Goal: Task Accomplishment & Management: Manage account settings

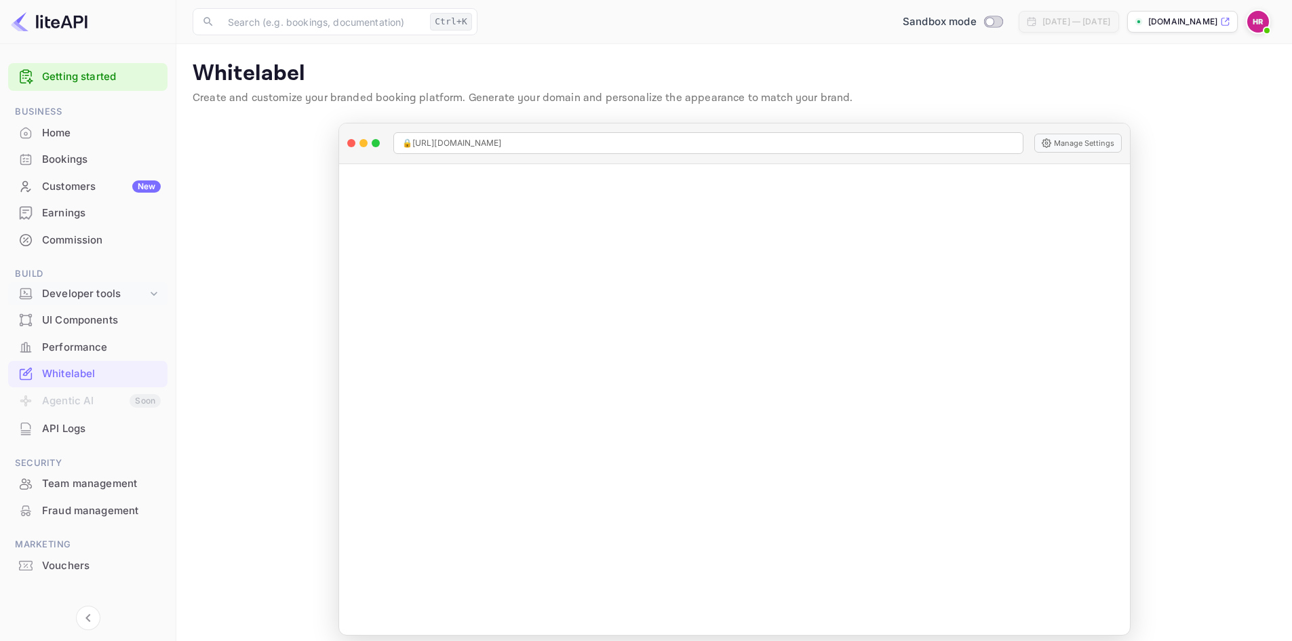
click at [142, 295] on div "Developer tools" at bounding box center [94, 294] width 105 height 16
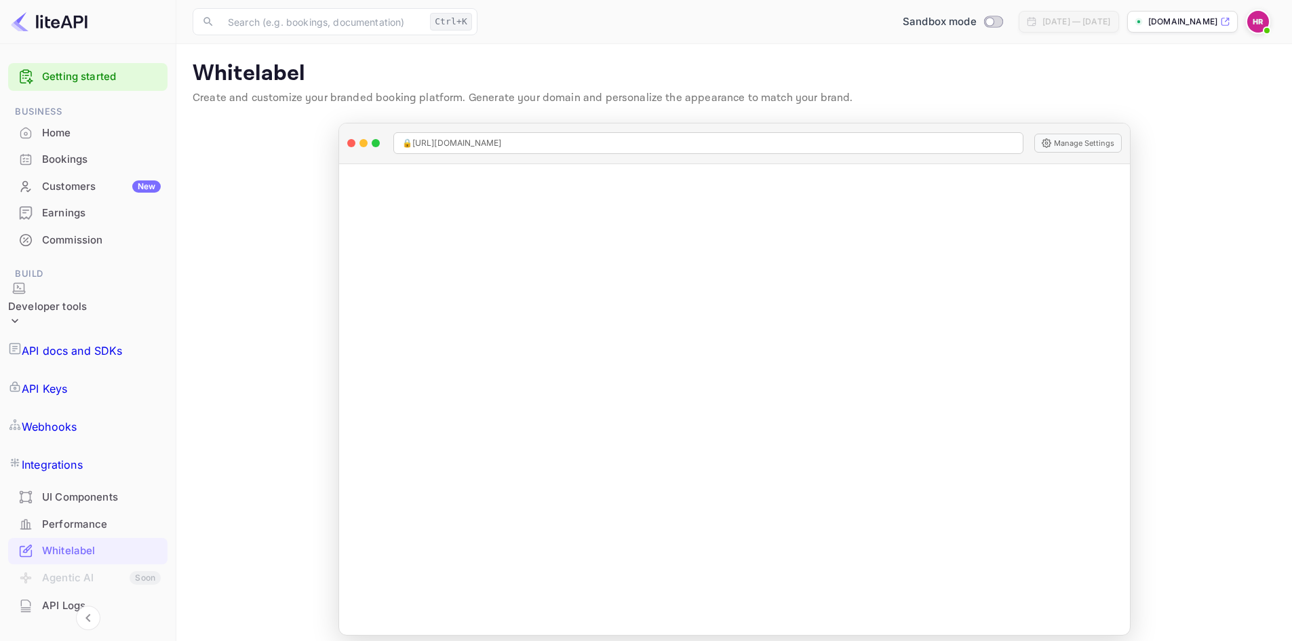
click at [72, 332] on div "API docs and SDKs" at bounding box center [87, 351] width 159 height 38
click at [73, 343] on p "API docs and SDKs" at bounding box center [72, 351] width 101 height 16
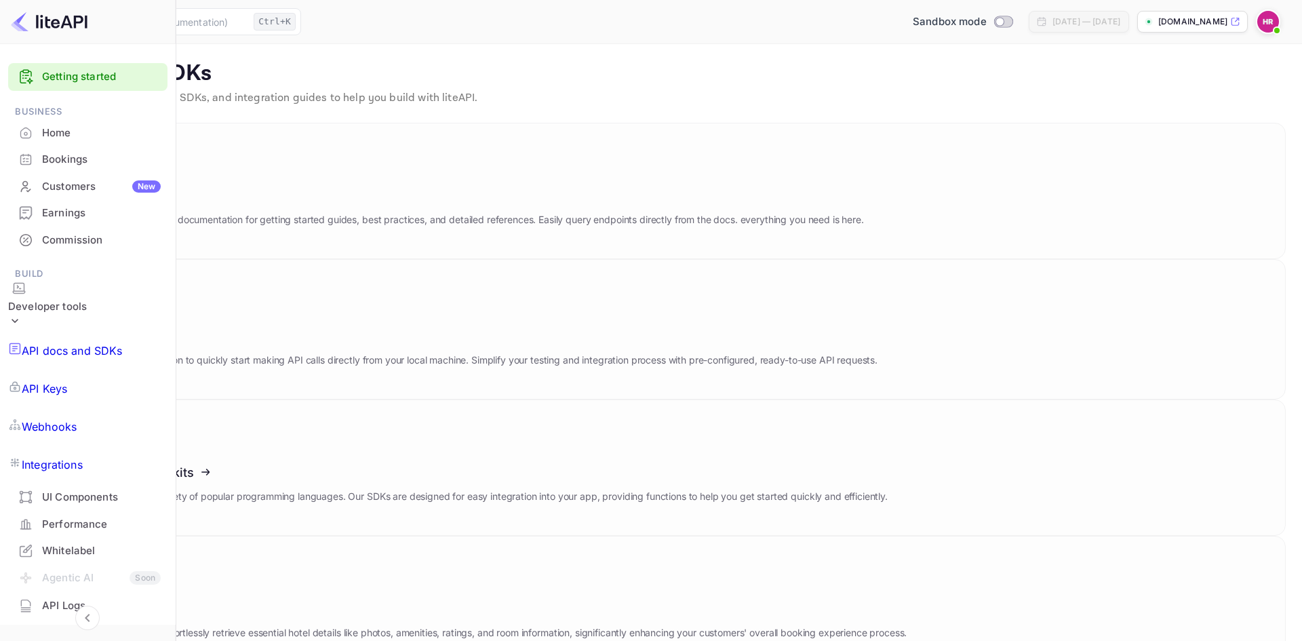
click at [67, 381] on p "API Keys" at bounding box center [44, 389] width 45 height 16
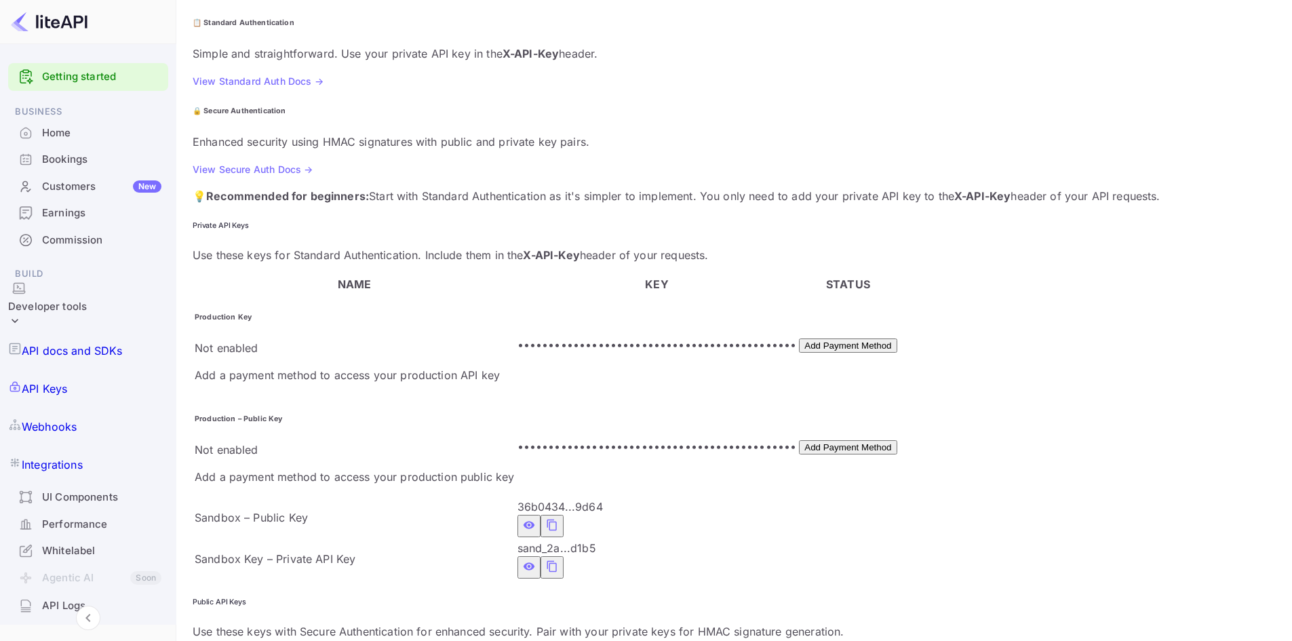
scroll to position [148, 0]
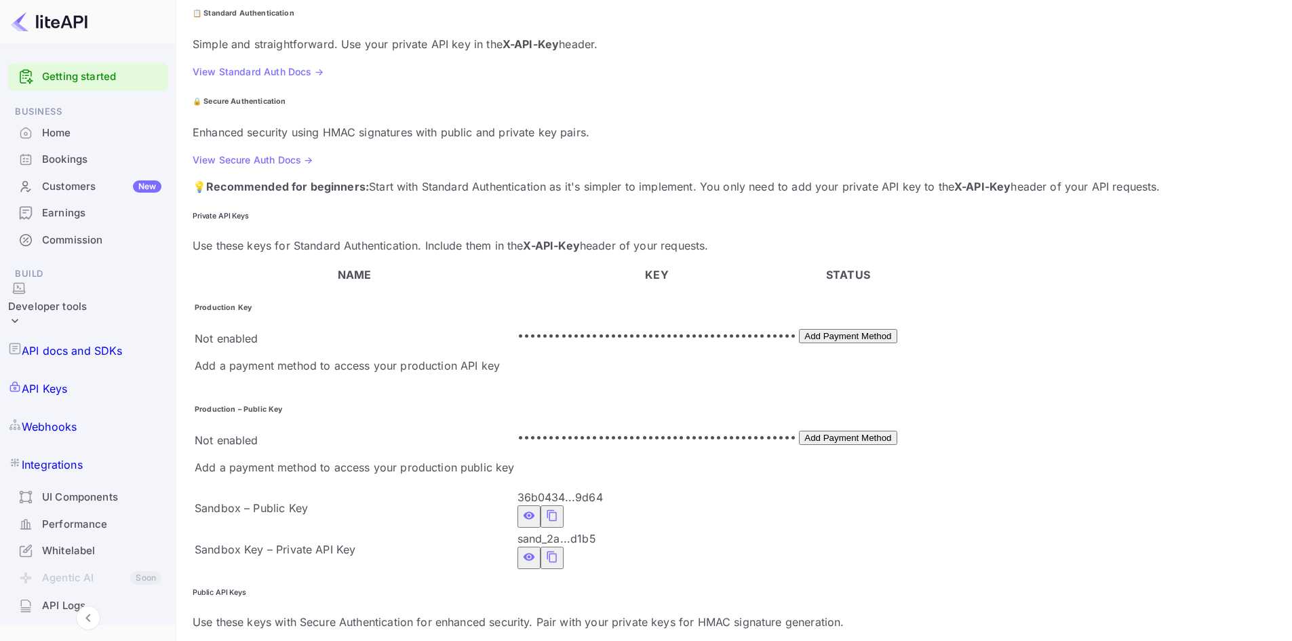
click at [558, 549] on icon "private api keys table" at bounding box center [552, 557] width 12 height 16
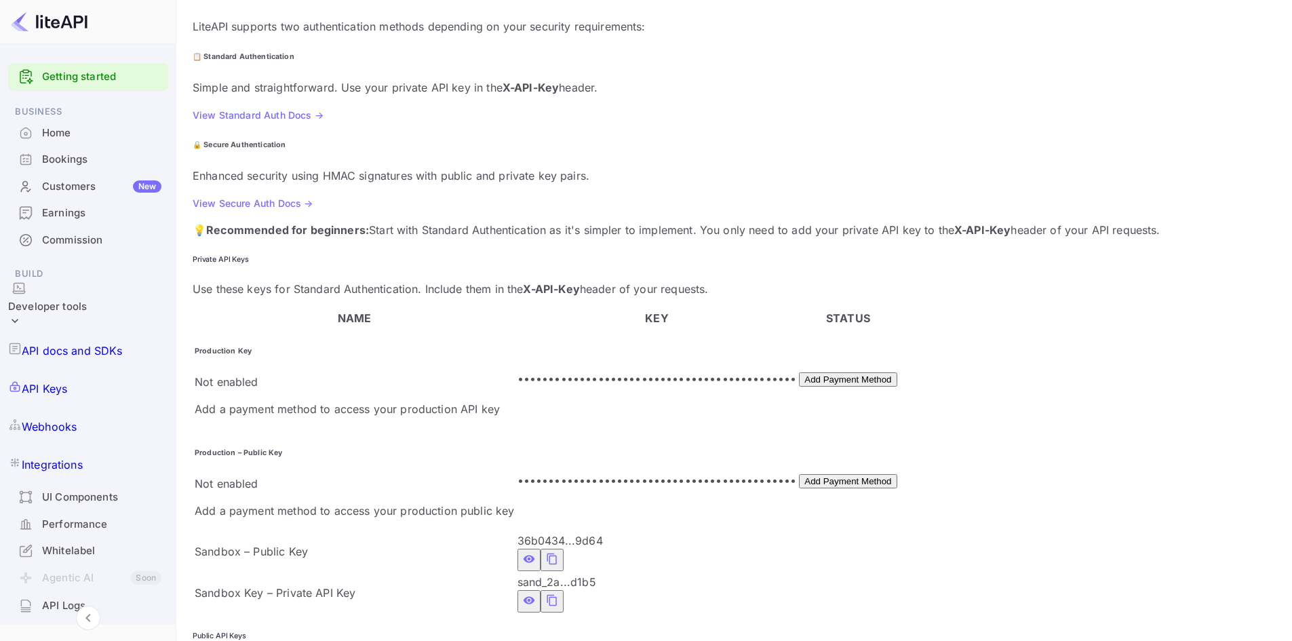
scroll to position [80, 0]
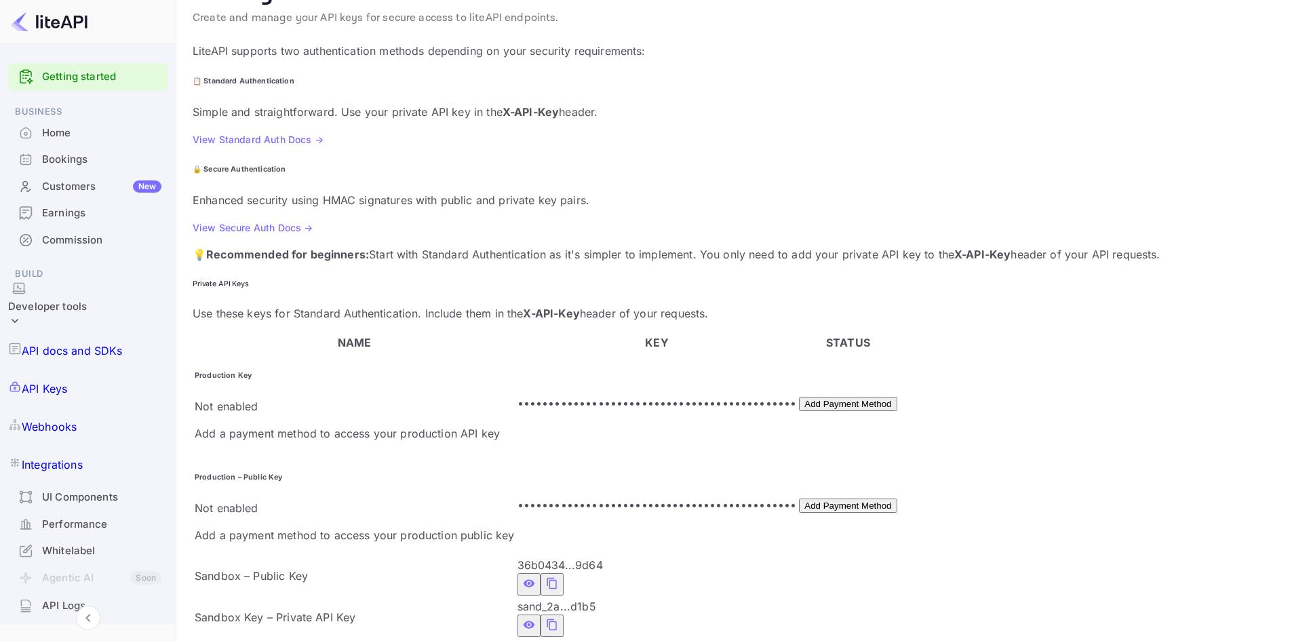
click at [69, 543] on div "Whitelabel" at bounding box center [101, 551] width 119 height 16
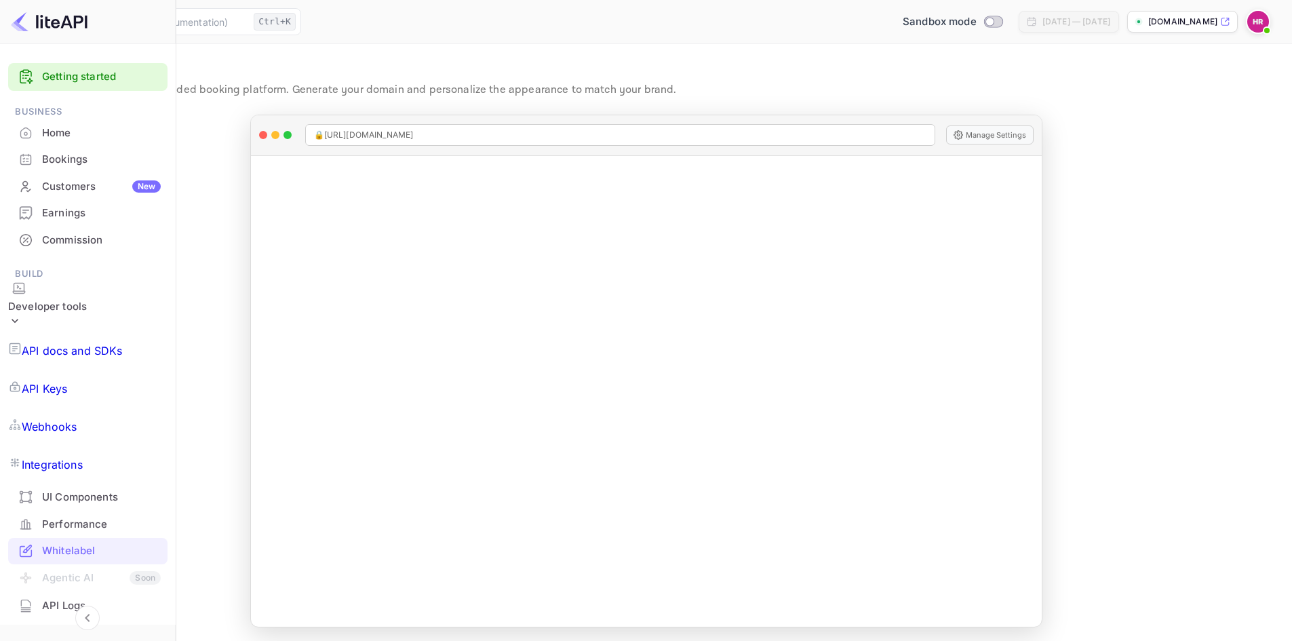
scroll to position [11, 0]
